Goal: Entertainment & Leisure: Consume media (video, audio)

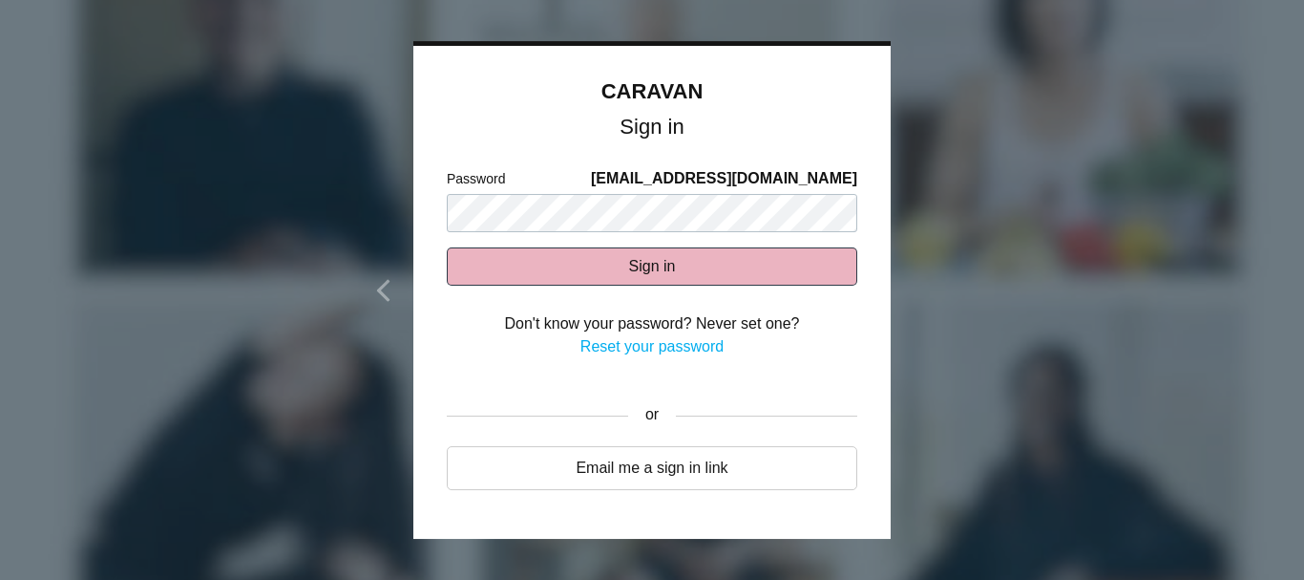
click at [491, 262] on button "Sign in" at bounding box center [652, 266] width 411 height 38
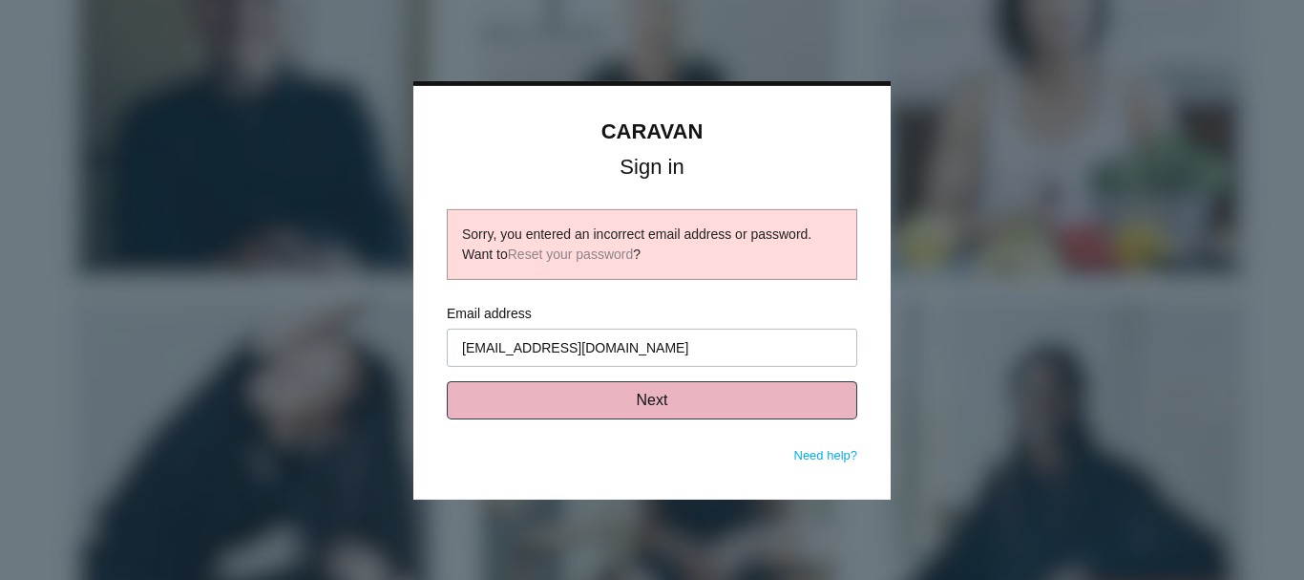
click at [645, 403] on button "Next" at bounding box center [652, 400] width 411 height 38
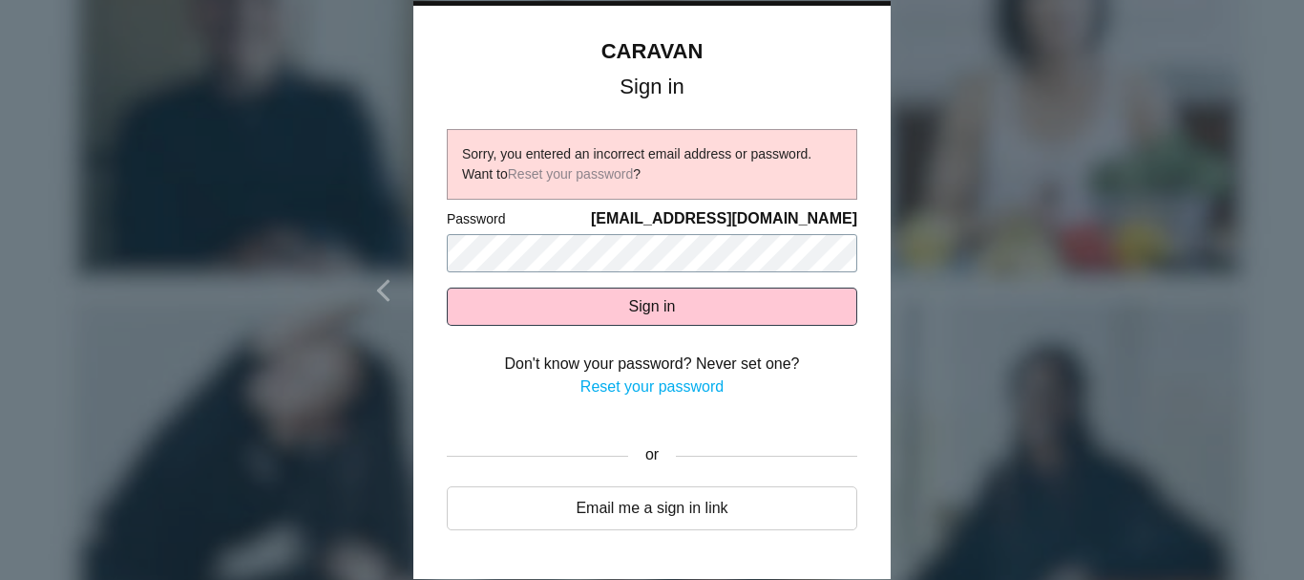
click at [323, 246] on body "CARAVAN Sign in Sorry, you entered an incorrect email address or password. Want…" at bounding box center [652, 290] width 1304 height 580
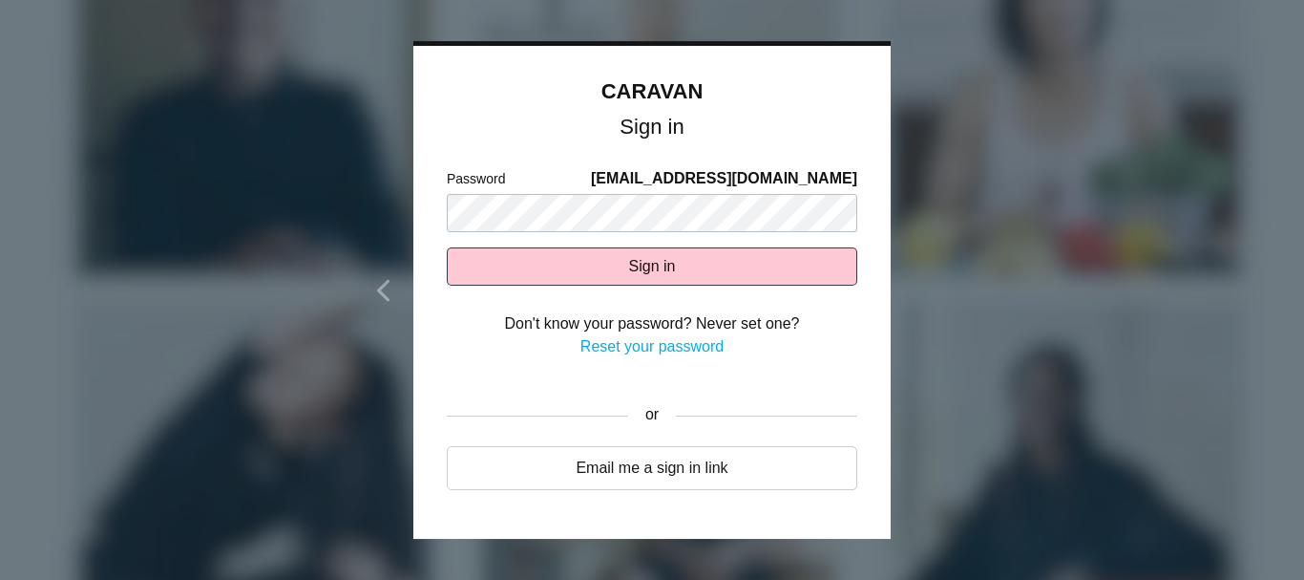
drag, startPoint x: 503, startPoint y: 272, endPoint x: 427, endPoint y: 245, distance: 80.9
click at [427, 245] on div "CARAVAN Sign in Sorry, you entered an incorrect email address or password. Want…" at bounding box center [651, 293] width 477 height 494
click at [322, 200] on body "CARAVAN Sign in Sorry, you entered an incorrect email address or password. Want…" at bounding box center [652, 290] width 1304 height 580
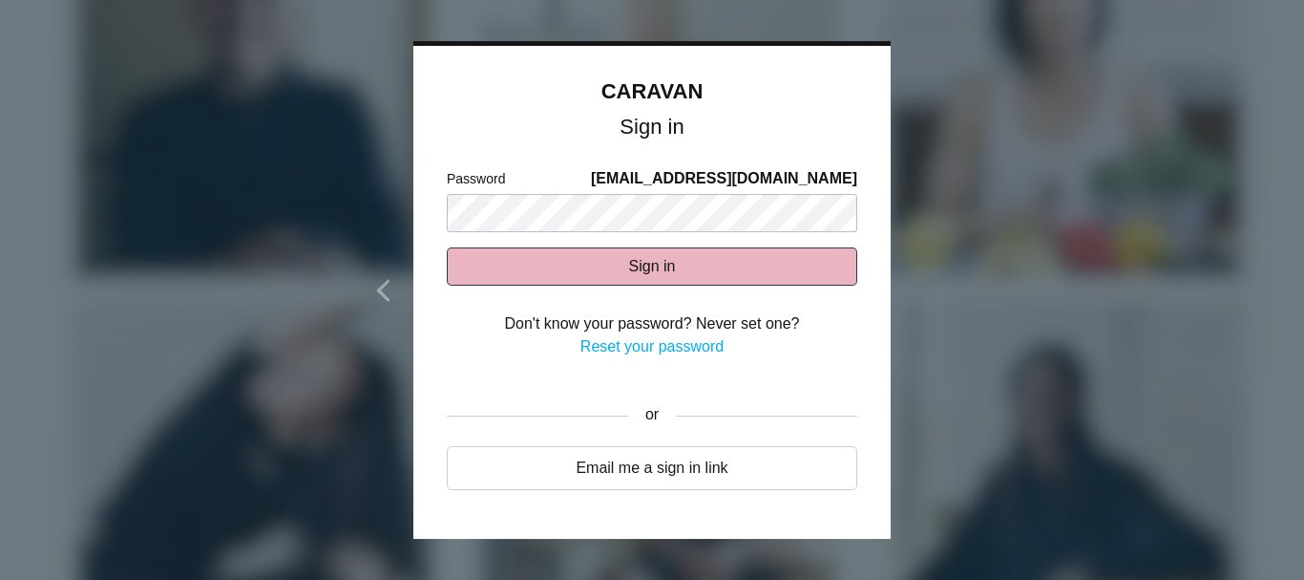
click at [530, 271] on button "Sign in" at bounding box center [652, 266] width 411 height 38
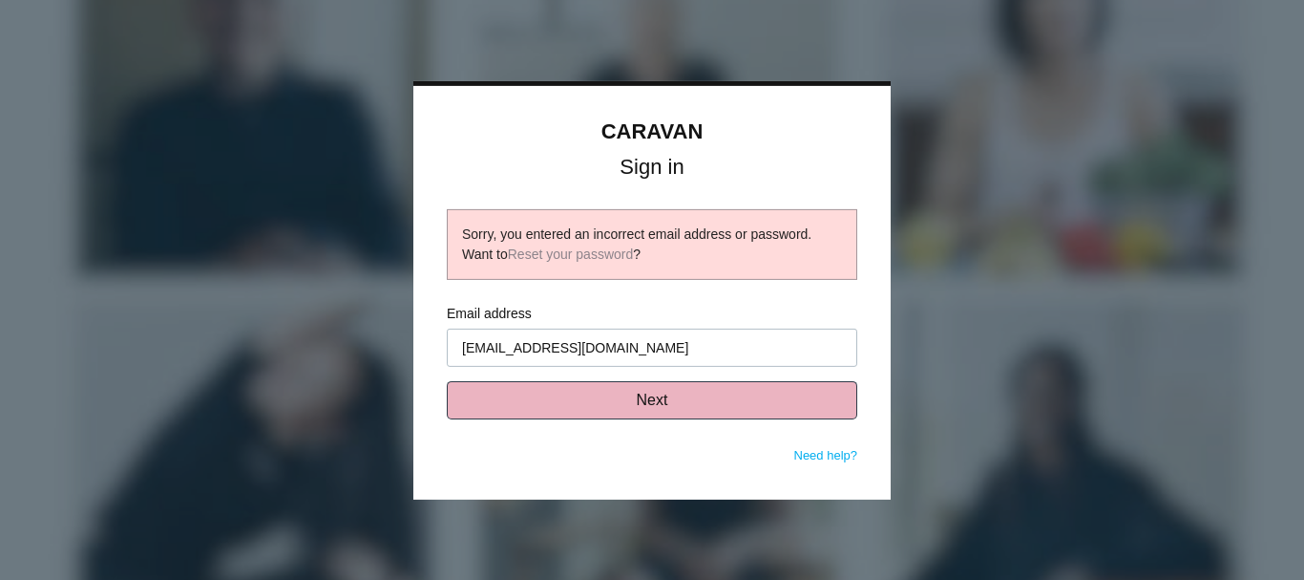
click at [642, 399] on button "Next" at bounding box center [652, 400] width 411 height 38
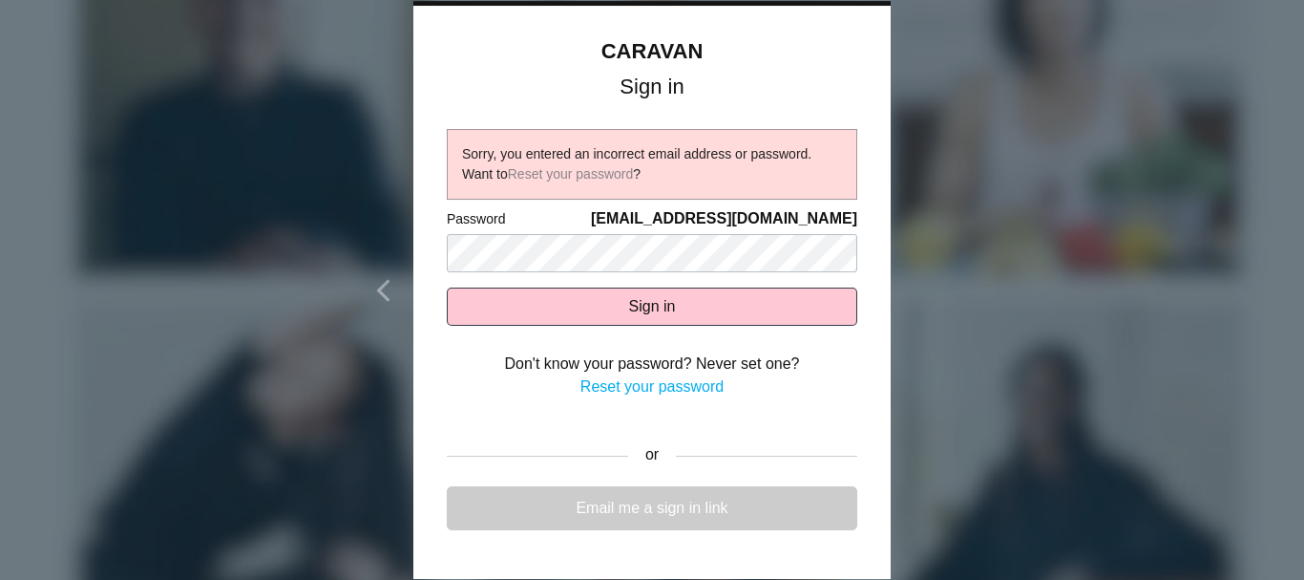
click at [625, 499] on link "Email me a sign in link" at bounding box center [652, 508] width 411 height 44
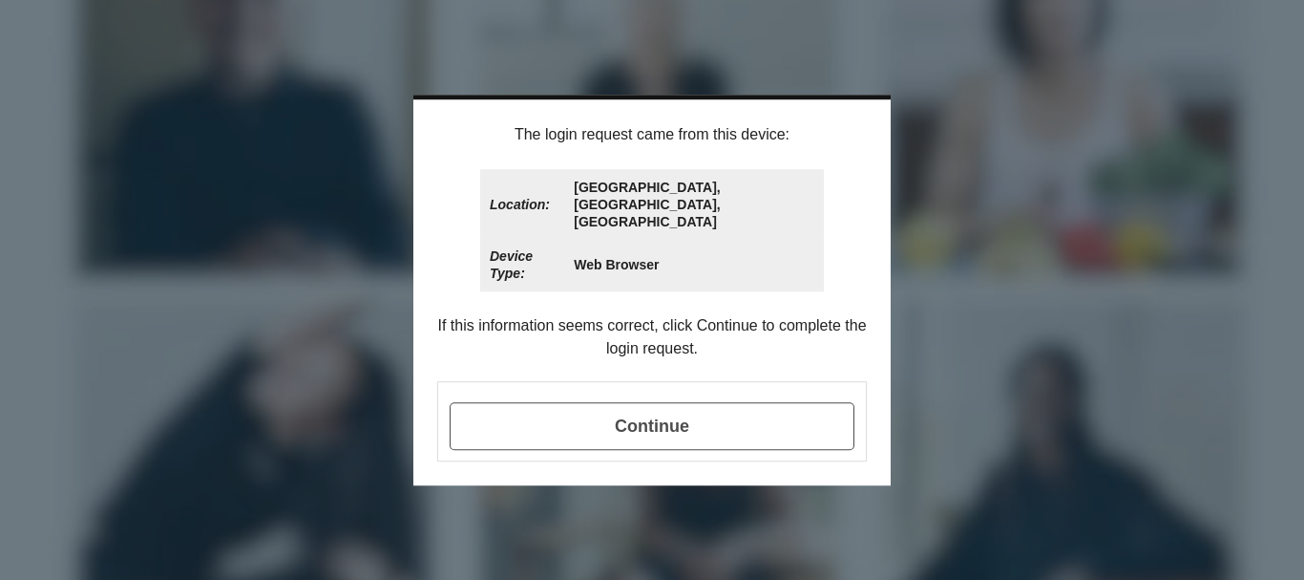
click at [640, 402] on span "Continue" at bounding box center [652, 426] width 405 height 48
